Goal: Navigation & Orientation: Find specific page/section

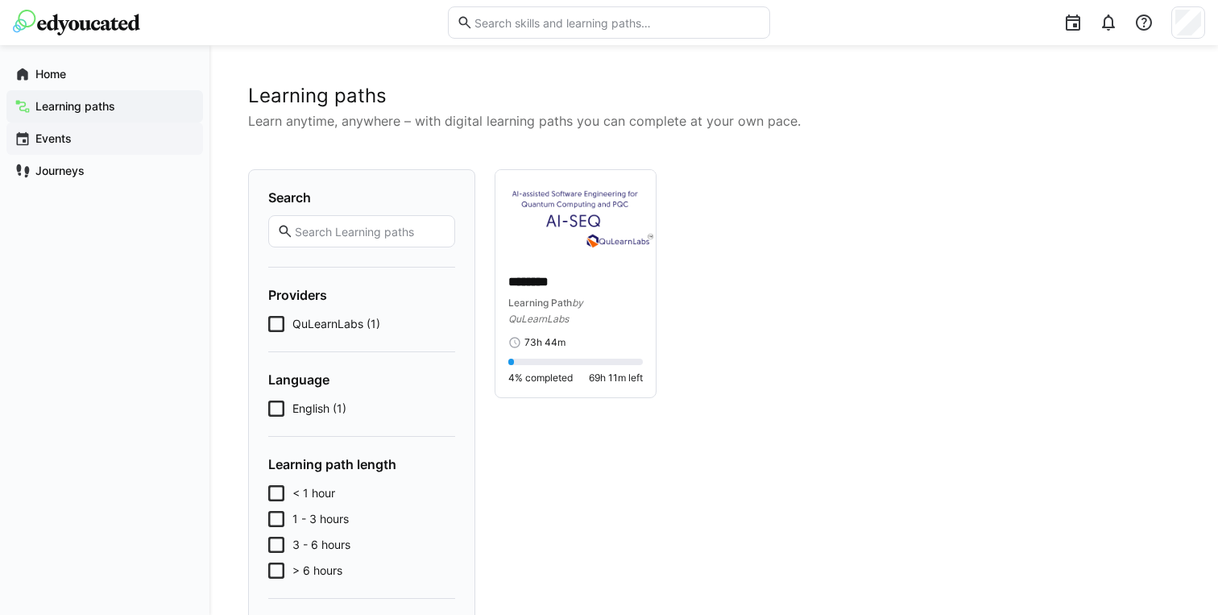
click at [125, 142] on span "Events" at bounding box center [114, 139] width 162 height 16
click at [106, 146] on span "Events" at bounding box center [114, 139] width 162 height 16
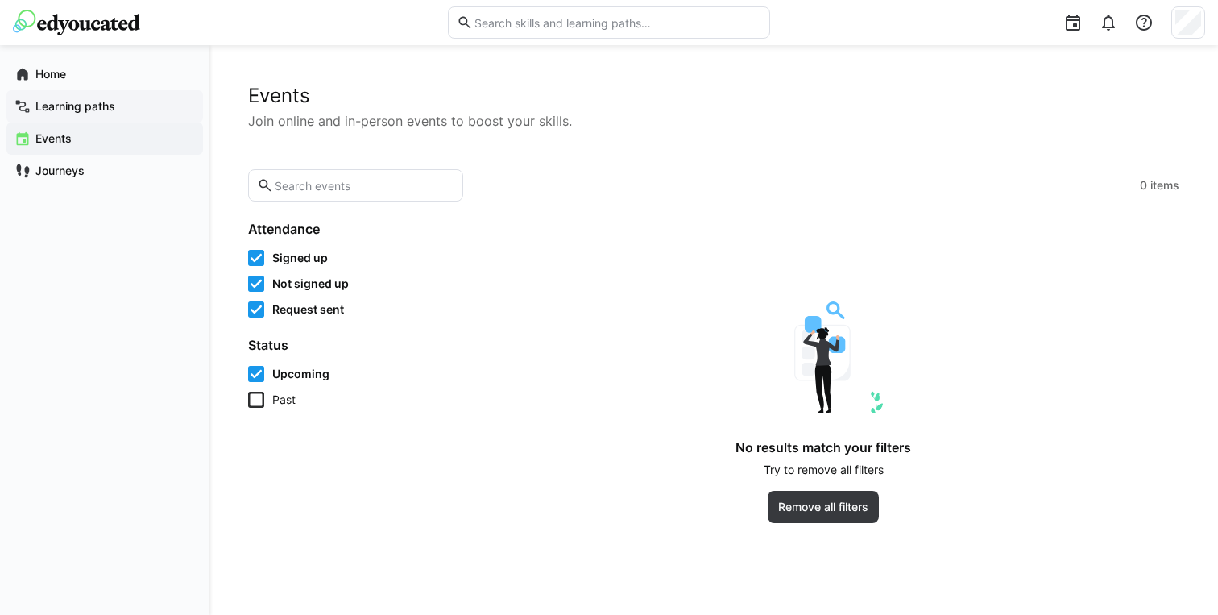
click at [78, 113] on span "Learning paths" at bounding box center [114, 106] width 162 height 16
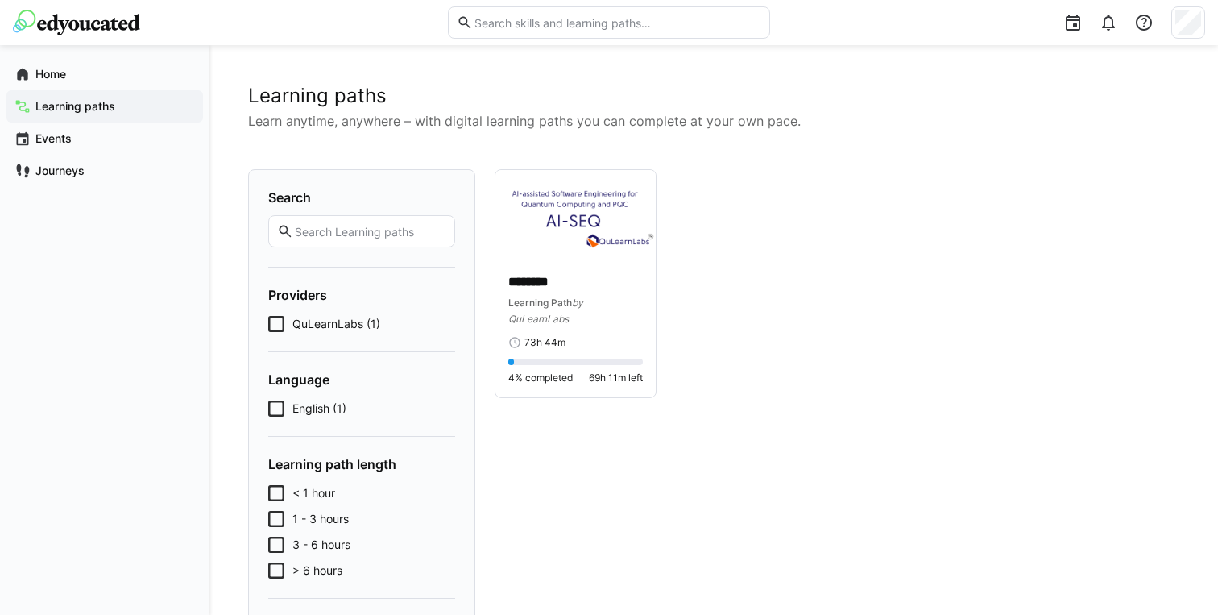
scroll to position [94, 0]
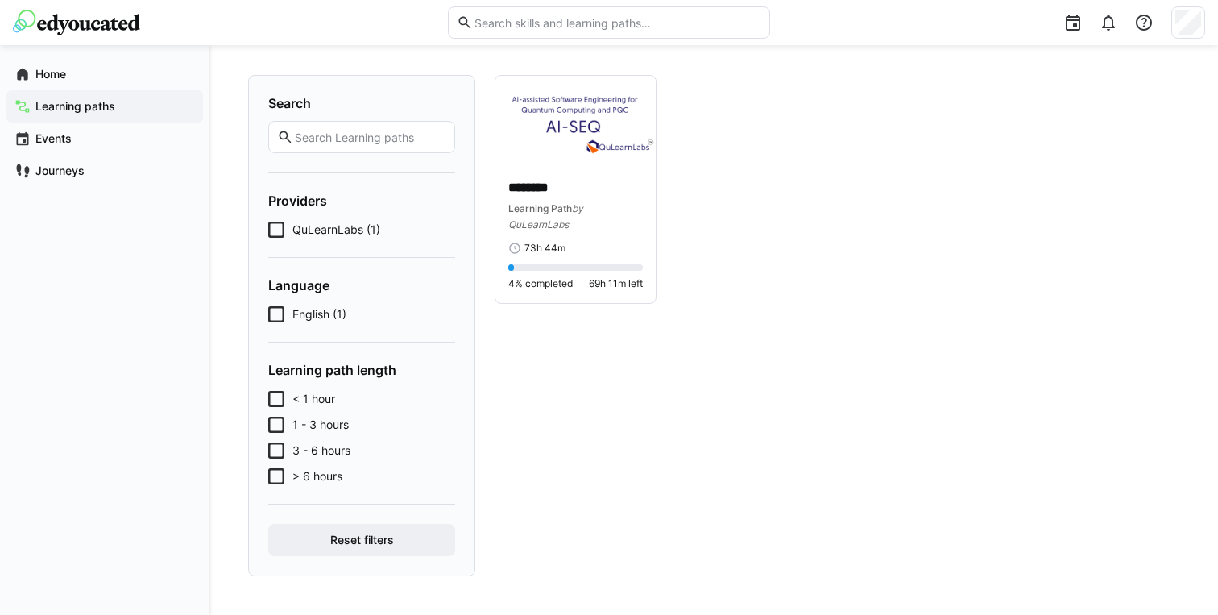
click at [125, 56] on div "Home Learning paths Events Journeys" at bounding box center [104, 122] width 209 height 155
click at [125, 64] on div "Home" at bounding box center [104, 74] width 197 height 32
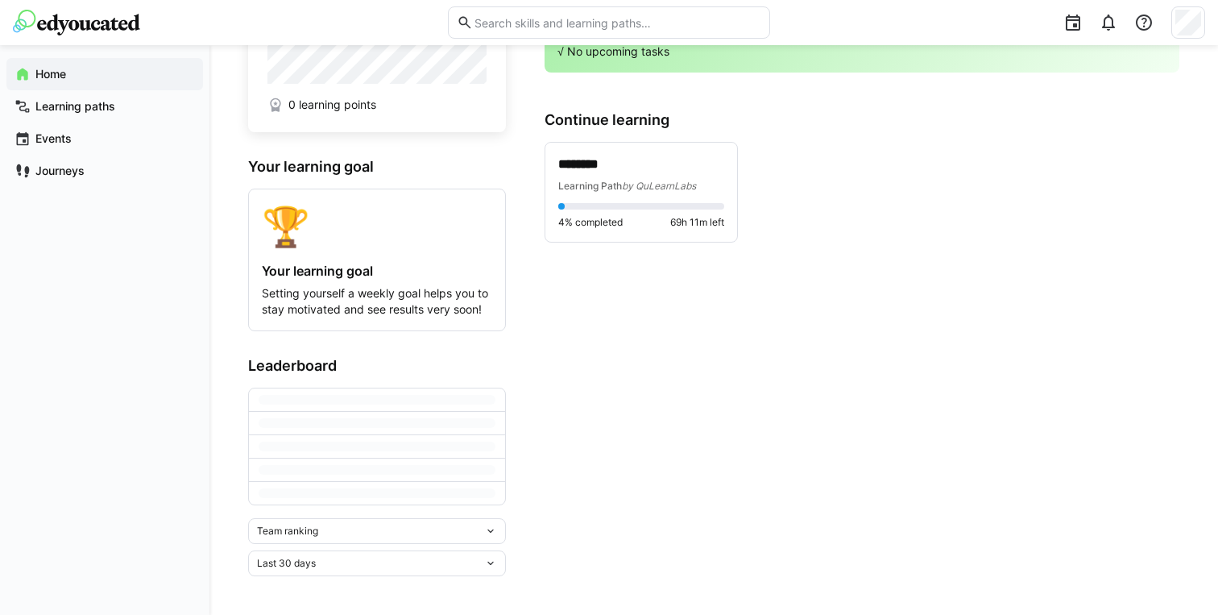
scroll to position [40, 0]
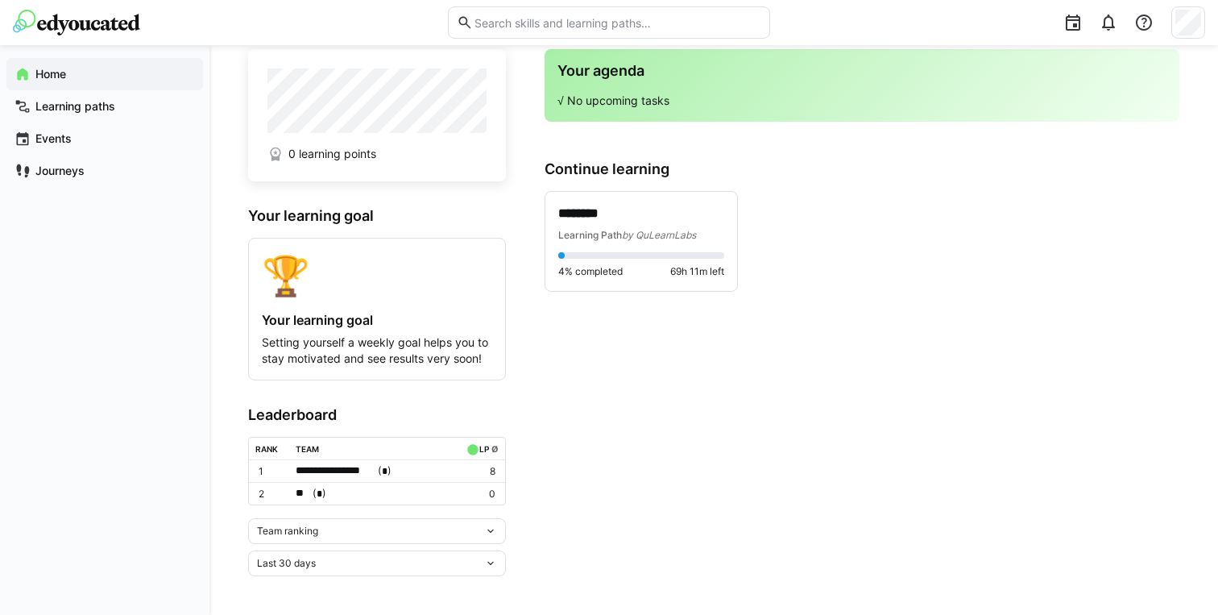
click at [379, 527] on div "Team ranking" at bounding box center [370, 530] width 227 height 11
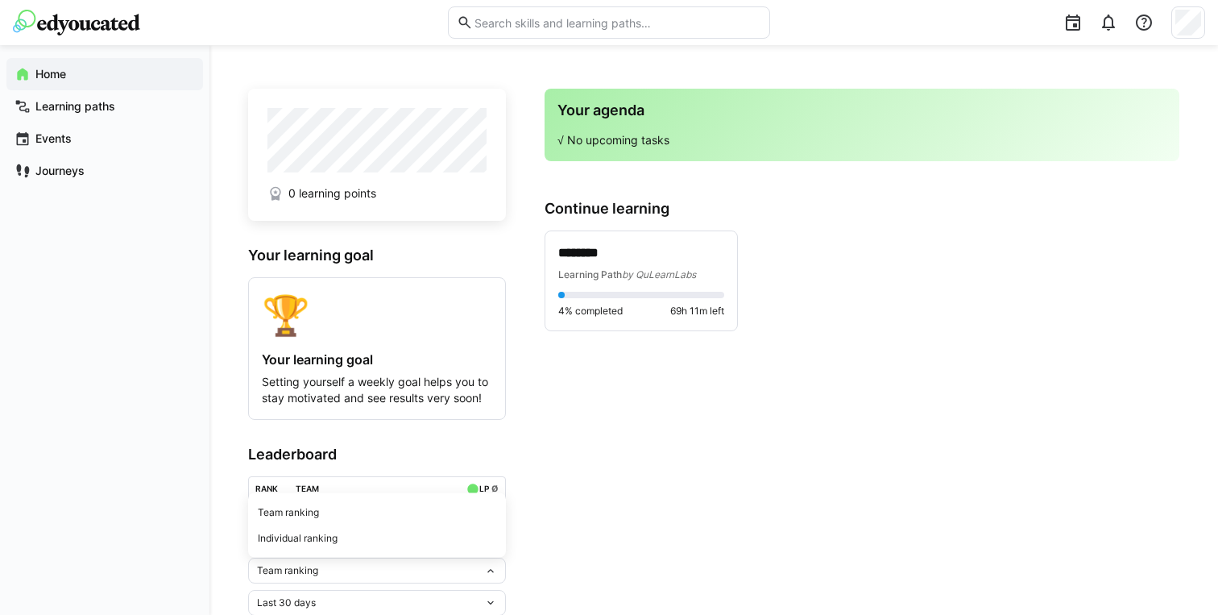
click at [666, 138] on p "√ No upcoming tasks" at bounding box center [861, 140] width 609 height 16
